Goal: Obtain resource: Download file/media

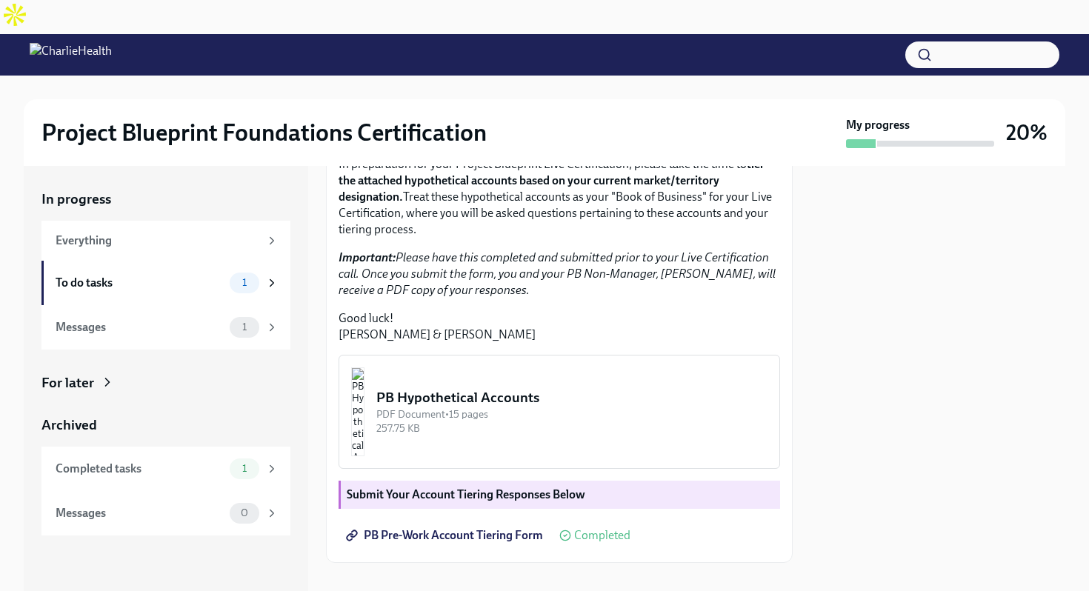
scroll to position [330, 0]
click at [365, 400] on img "button" at bounding box center [357, 412] width 13 height 89
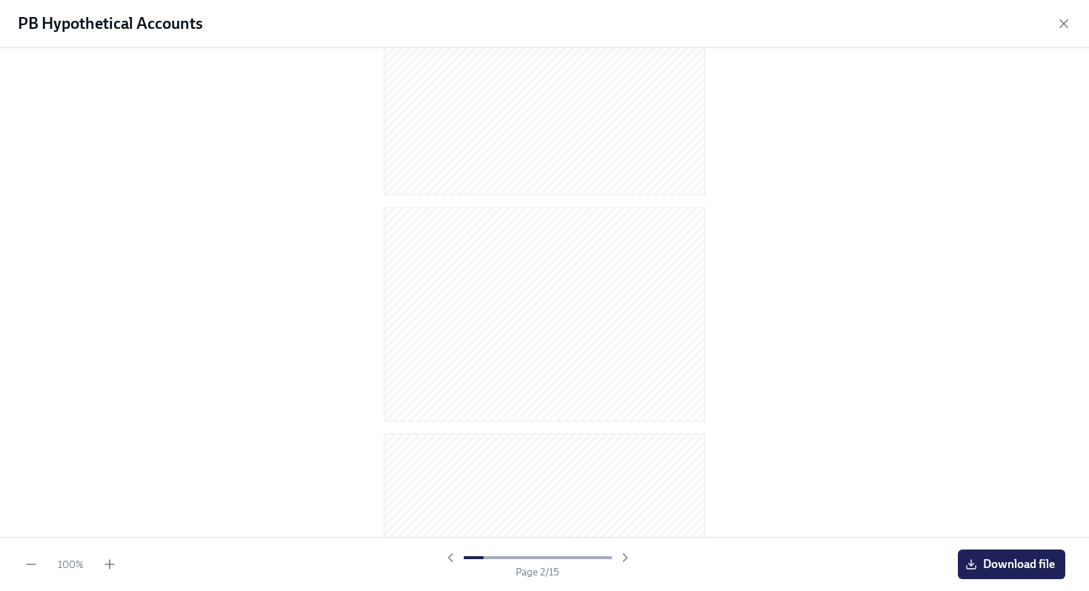
scroll to position [0, 0]
click at [993, 560] on span "Download file" at bounding box center [1012, 564] width 87 height 15
click at [1064, 26] on icon "button" at bounding box center [1064, 23] width 15 height 15
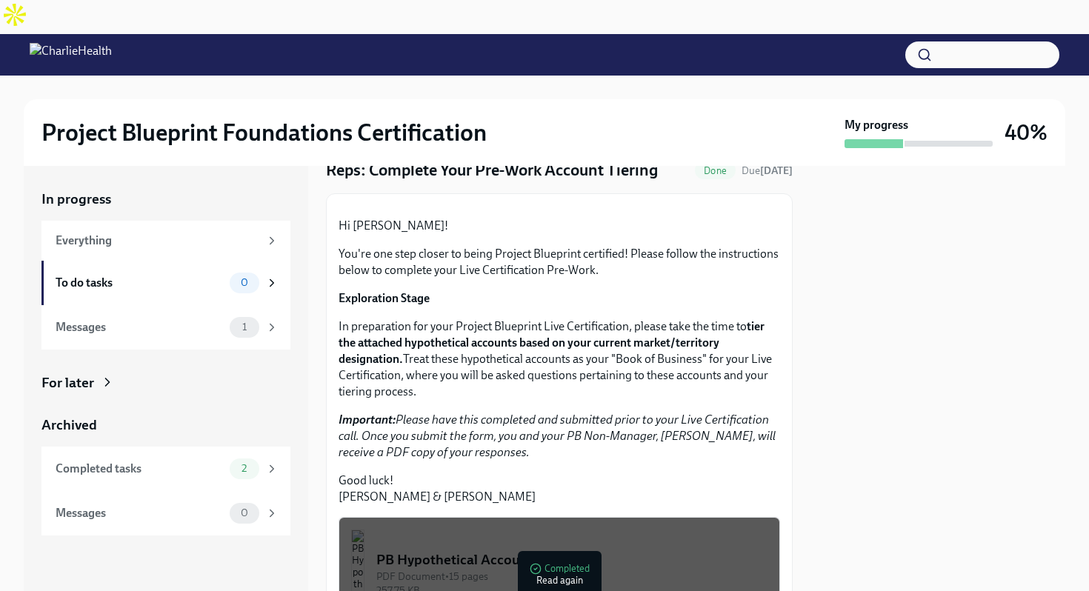
scroll to position [81, 0]
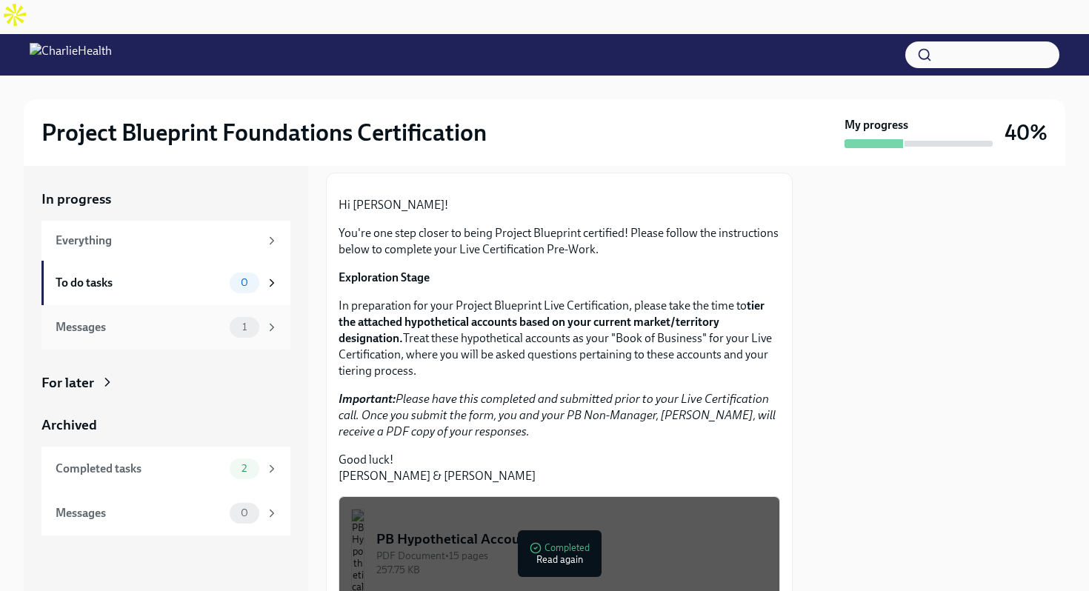
click at [230, 317] on div "1" at bounding box center [254, 327] width 49 height 21
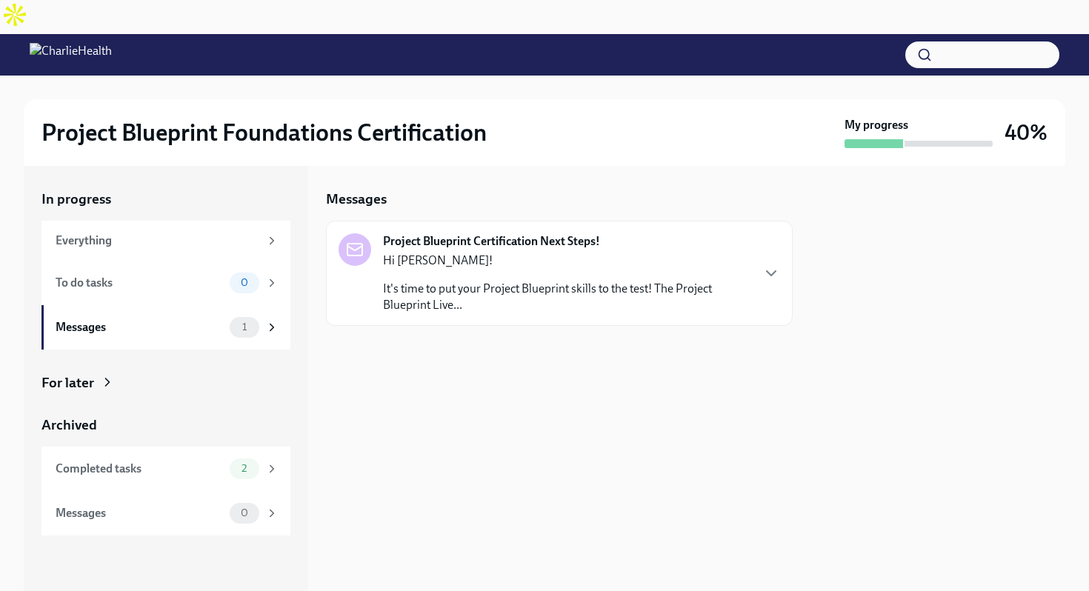
click at [502, 281] on p "It's time to put your Project Blueprint skills to the test! The Project Bluepri…" at bounding box center [567, 297] width 368 height 33
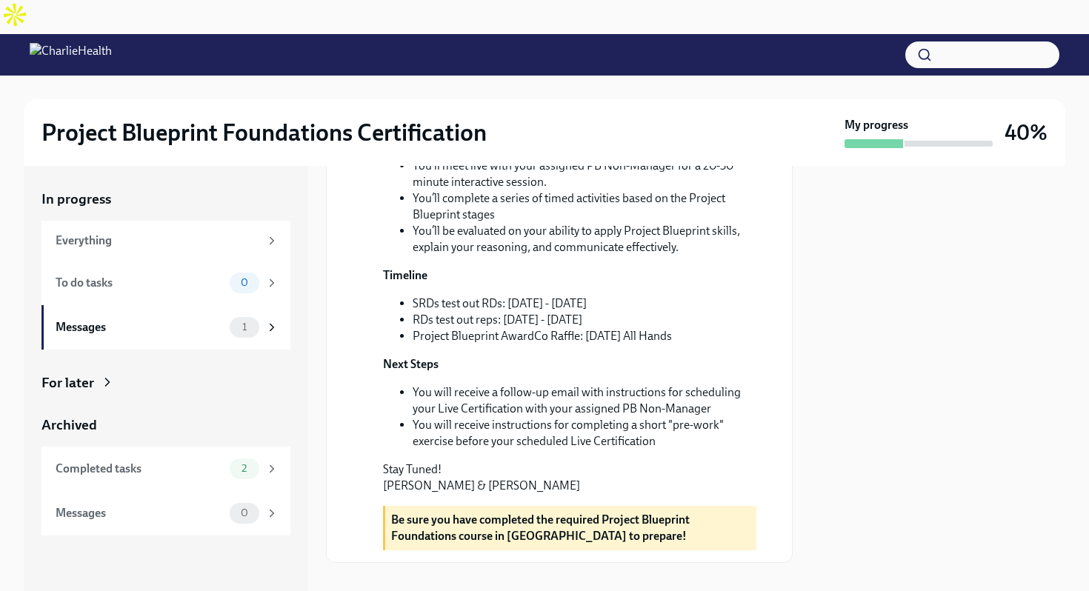
scroll to position [408, 0]
click at [210, 461] on div "Completed tasks" at bounding box center [140, 469] width 168 height 16
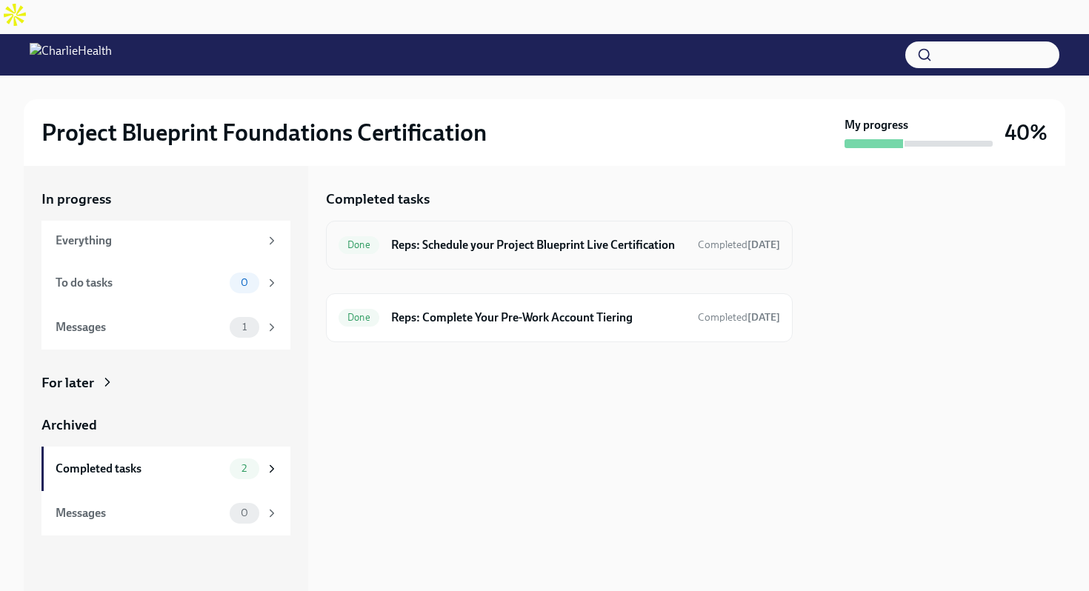
click at [609, 237] on h6 "Reps: Schedule your Project Blueprint Live Certification" at bounding box center [538, 245] width 295 height 16
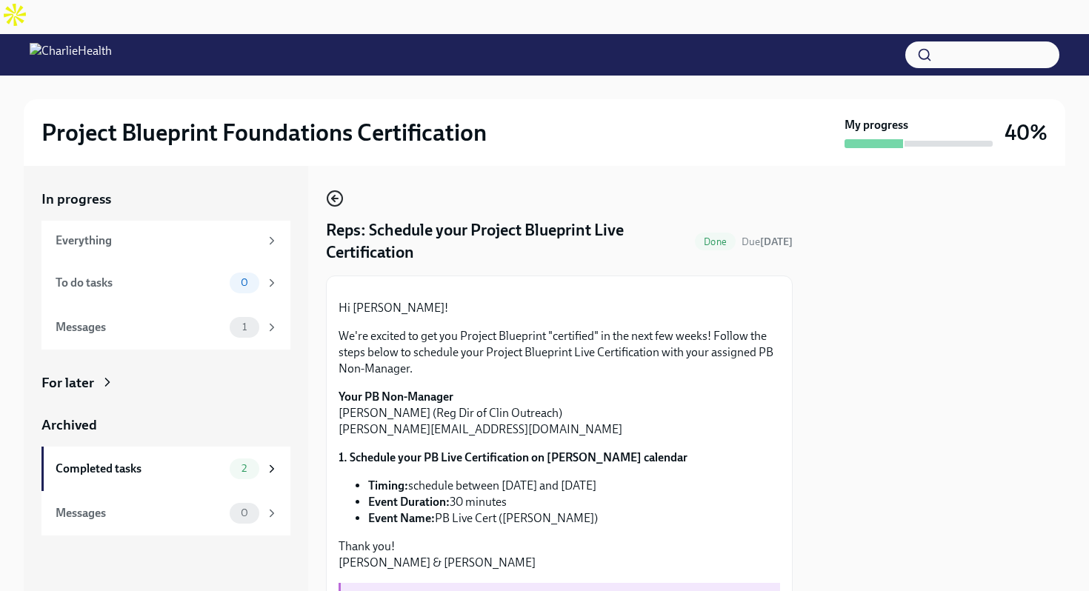
click at [336, 190] on icon "button" at bounding box center [335, 199] width 18 height 18
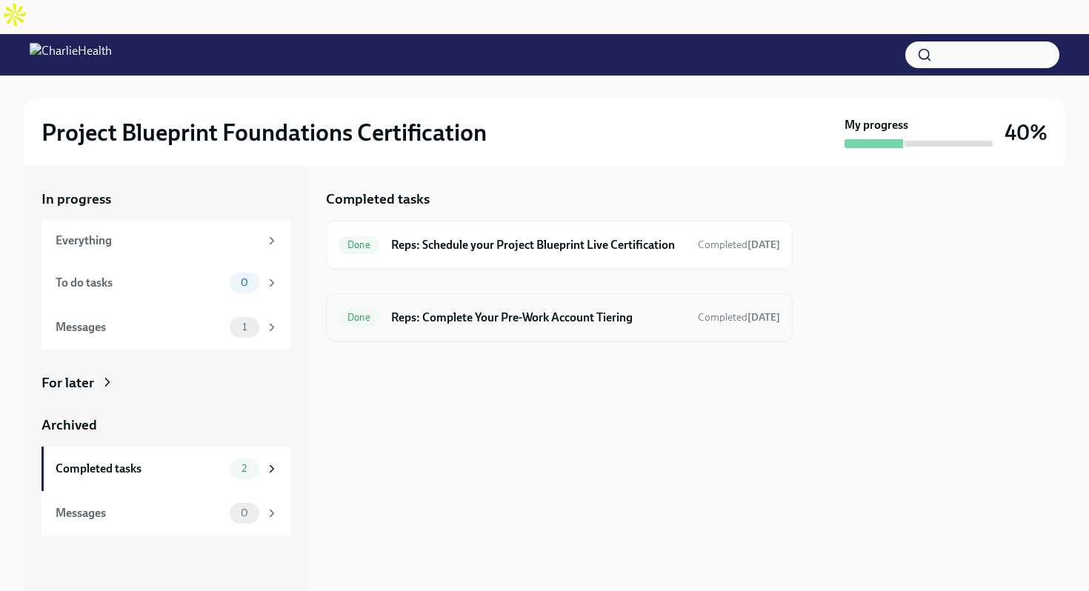
click at [545, 311] on div "Done Reps: Complete Your Pre-Work Account Tiering Completed [DATE]" at bounding box center [559, 317] width 467 height 49
click at [558, 310] on h6 "Reps: Complete Your Pre-Work Account Tiering" at bounding box center [538, 318] width 295 height 16
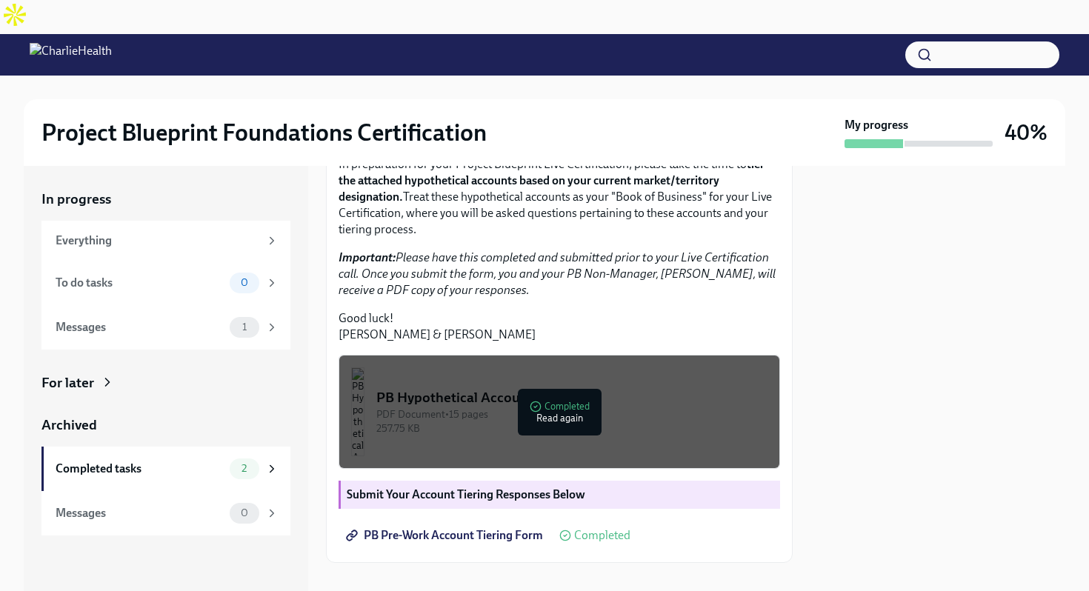
scroll to position [330, 0]
click at [521, 528] on span "PB Pre-Work Account Tiering Form" at bounding box center [446, 535] width 194 height 15
